Goal: Task Accomplishment & Management: Use online tool/utility

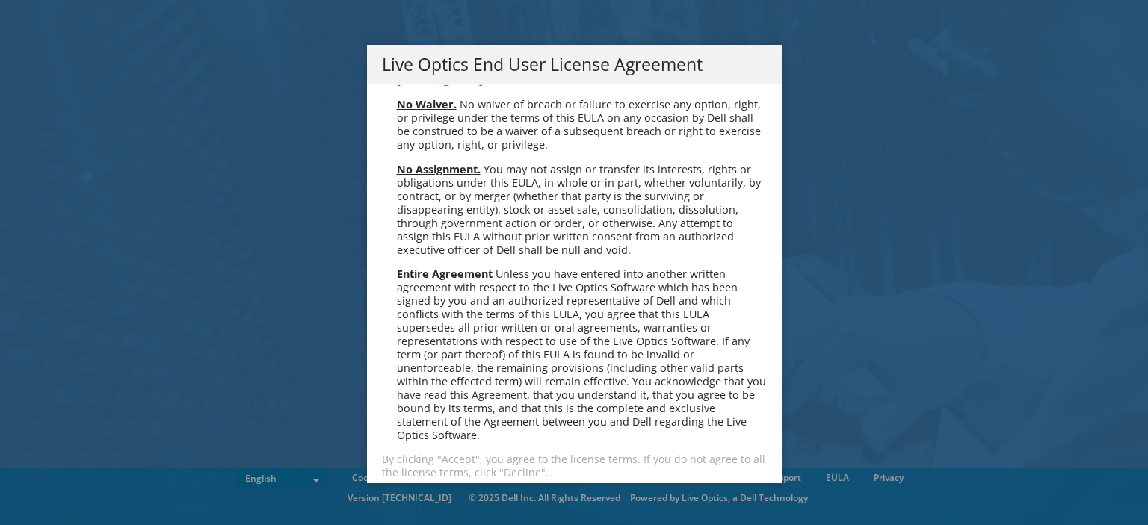
scroll to position [5650, 0]
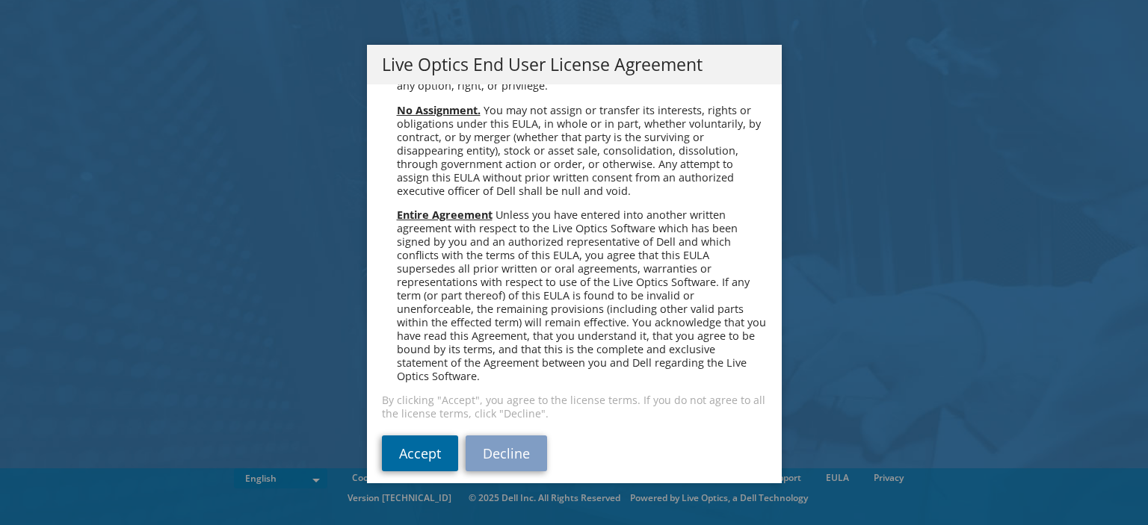
click at [432, 436] on link "Accept" at bounding box center [420, 454] width 76 height 36
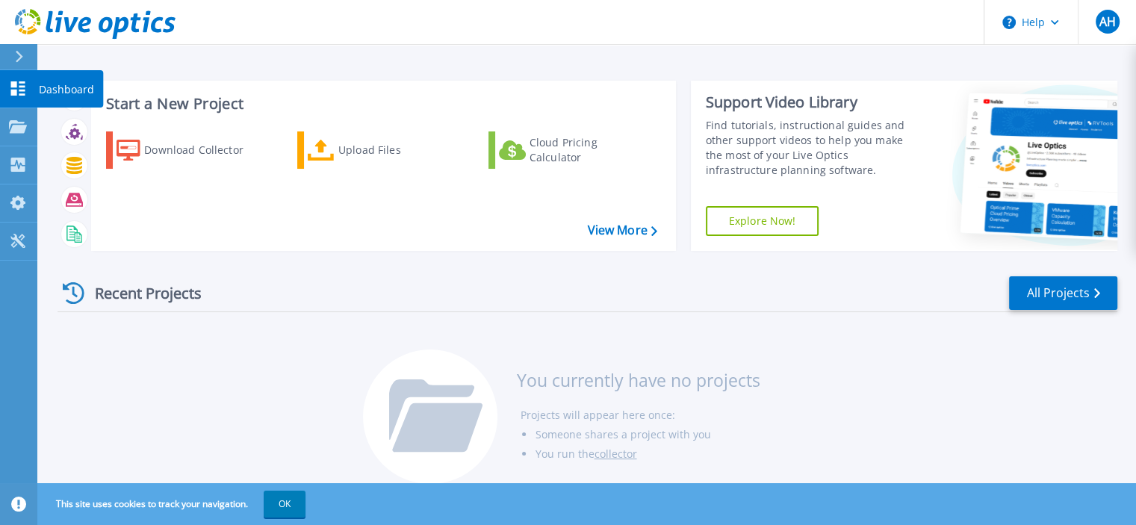
click at [19, 81] on icon at bounding box center [18, 88] width 18 height 14
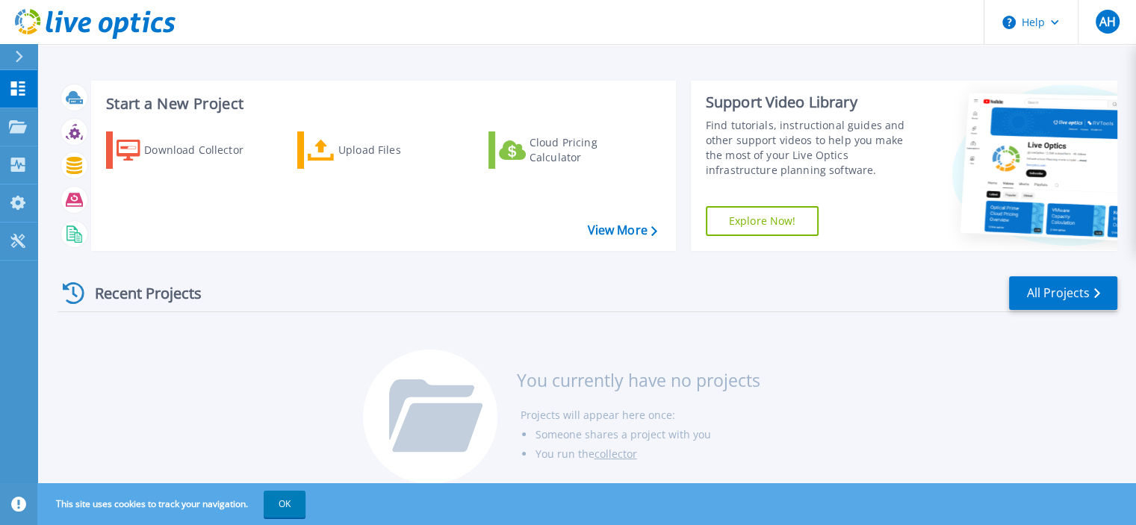
click at [288, 513] on button "OK" at bounding box center [285, 504] width 42 height 27
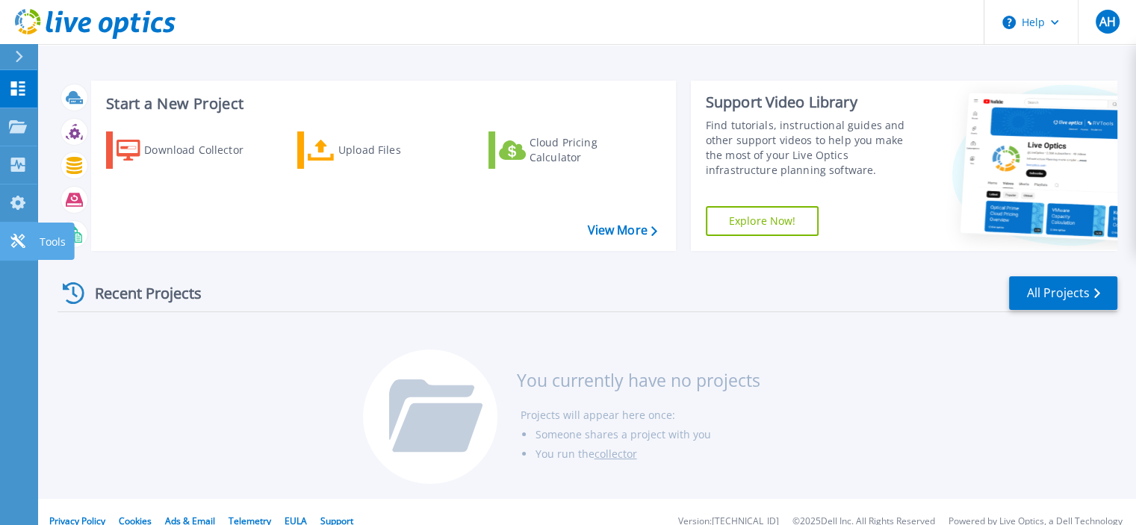
click at [4, 238] on link "Tools Tools" at bounding box center [18, 242] width 37 height 38
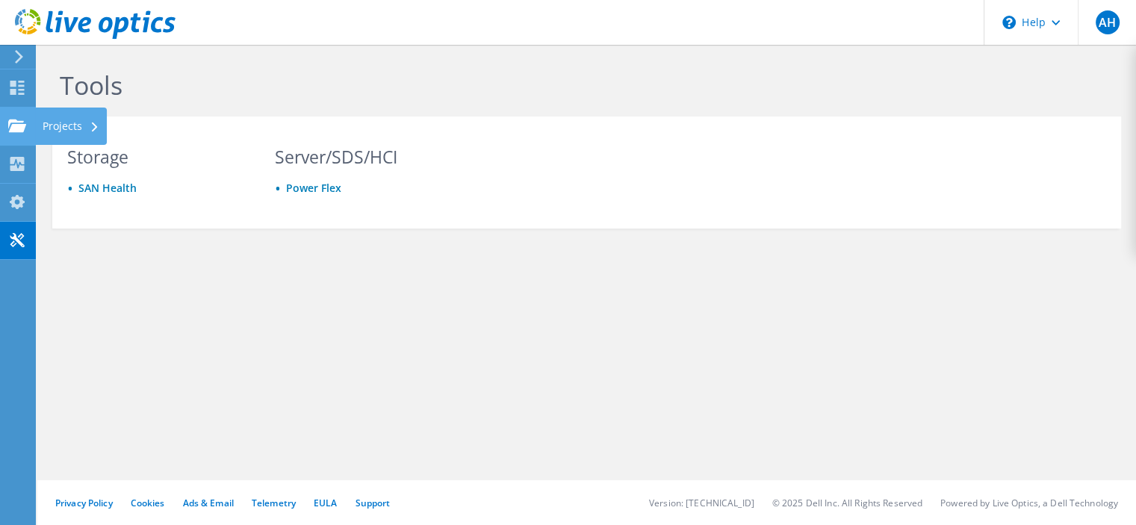
click at [15, 119] on use at bounding box center [17, 125] width 18 height 13
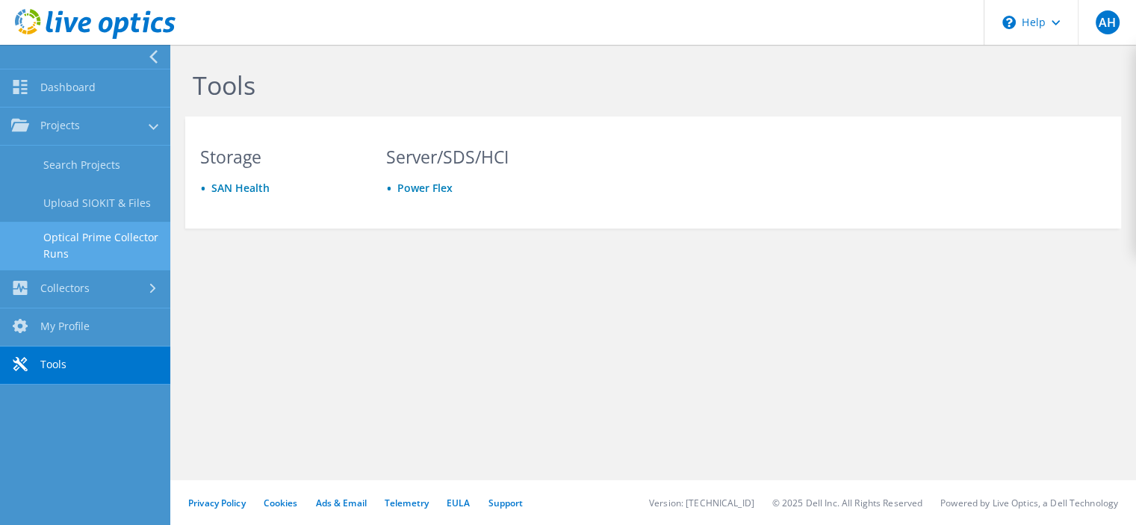
click at [108, 228] on link "Optical Prime Collector Runs" at bounding box center [85, 246] width 170 height 48
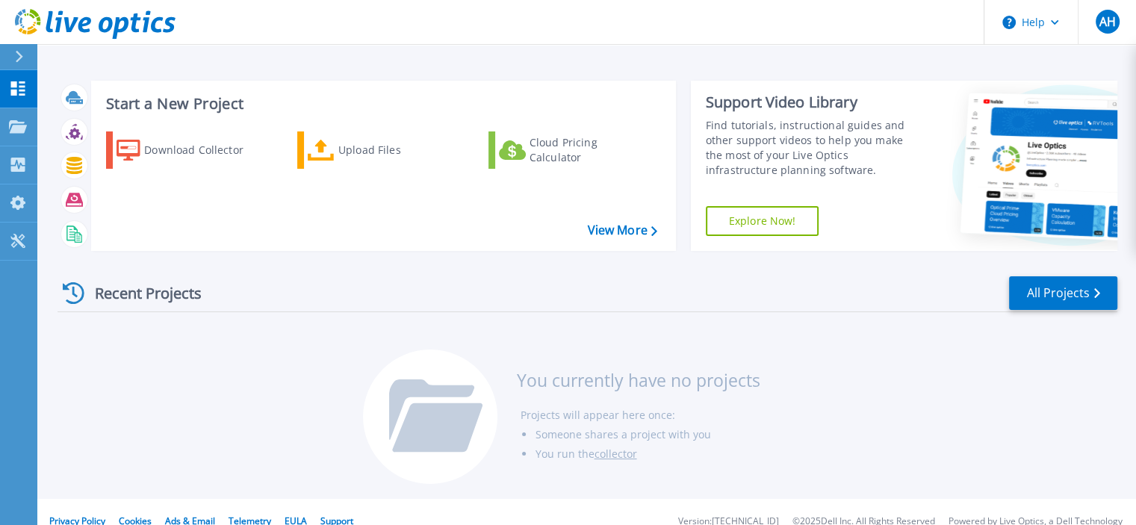
click at [782, 225] on link "Explore Now!" at bounding box center [763, 221] width 114 height 30
click at [20, 57] on icon at bounding box center [19, 57] width 8 height 12
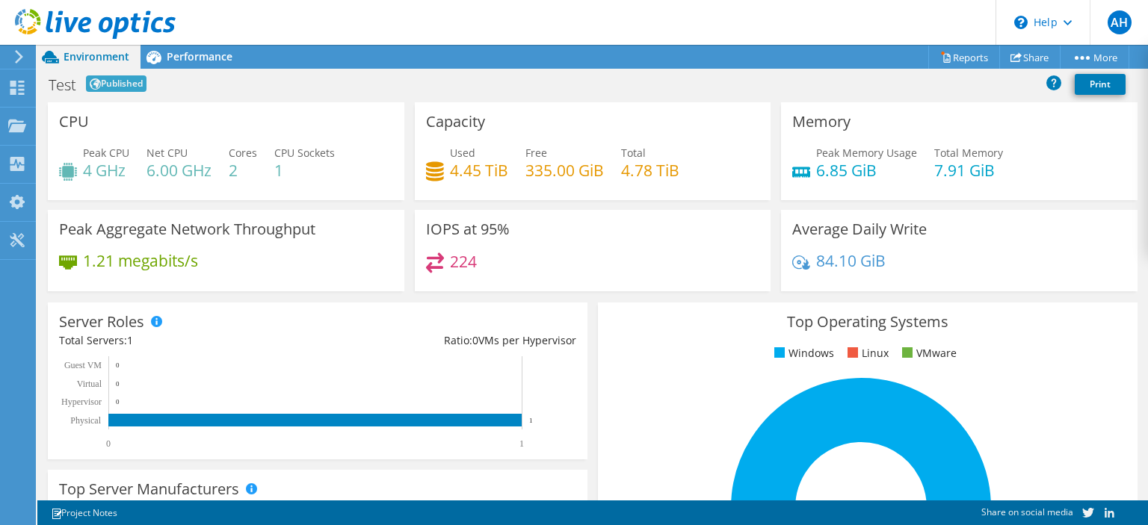
scroll to position [439, 0]
click at [1068, 25] on icon at bounding box center [1067, 22] width 8 height 5
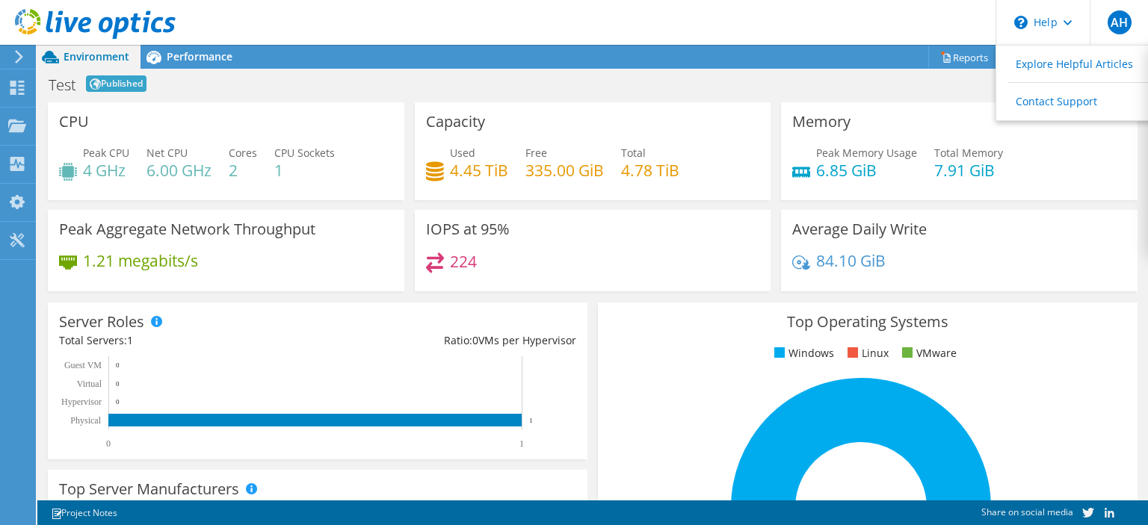
click at [882, 38] on header "AH End User Ashan Herath ashan.herath@ncinga.net nCinga Innovations My Profile …" at bounding box center [574, 22] width 1148 height 45
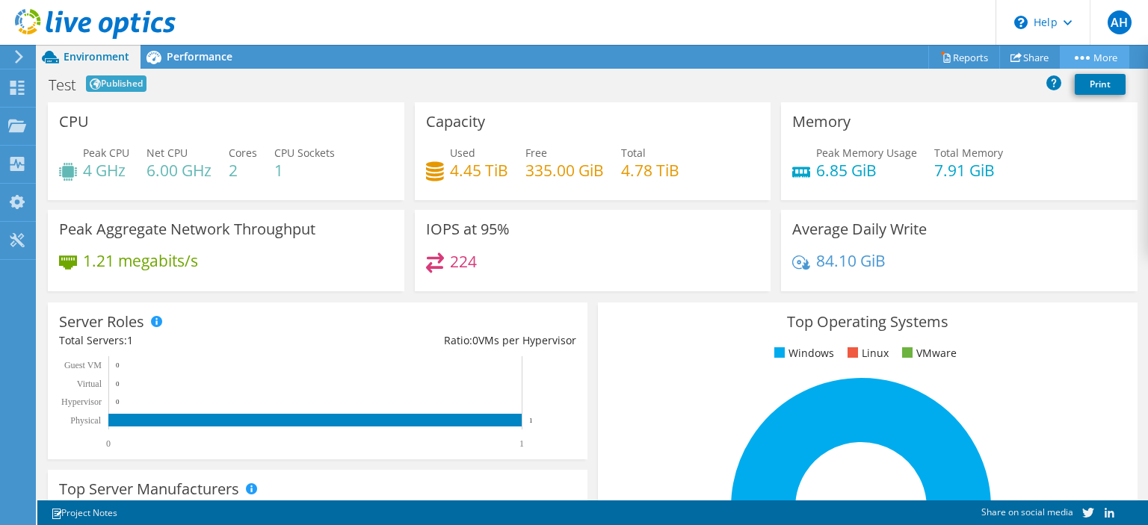
click at [1074, 56] on circle at bounding box center [1076, 58] width 4 height 4
click at [1088, 52] on link "More" at bounding box center [1094, 57] width 69 height 23
click at [1081, 56] on icon at bounding box center [1081, 58] width 15 height 4
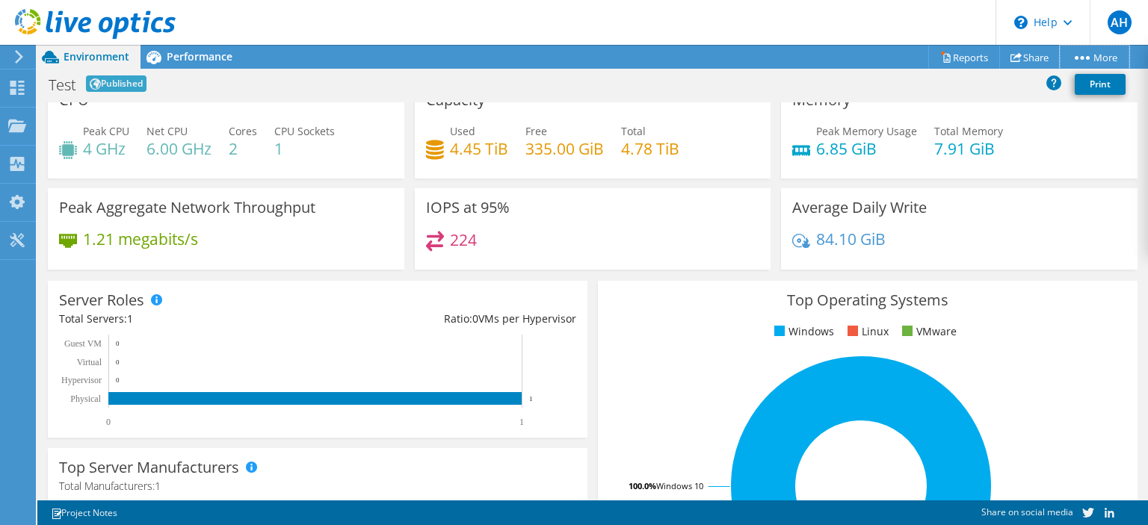
scroll to position [0, 0]
